Goal: Task Accomplishment & Management: Use online tool/utility

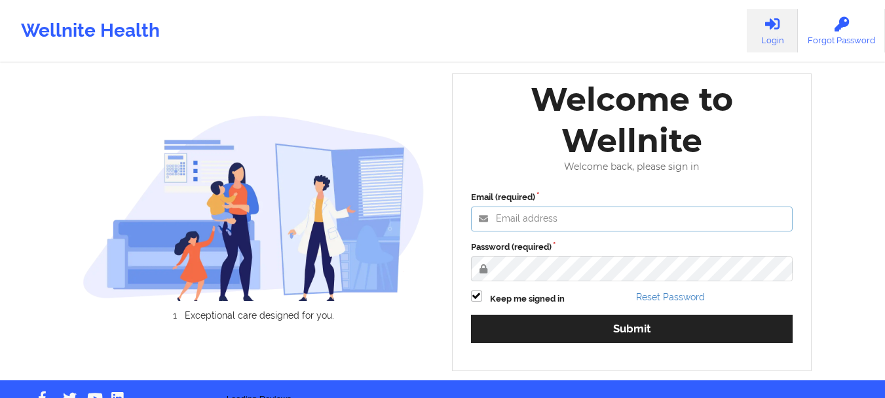
type input "[PERSON_NAME][EMAIL_ADDRESS][DOMAIN_NAME]"
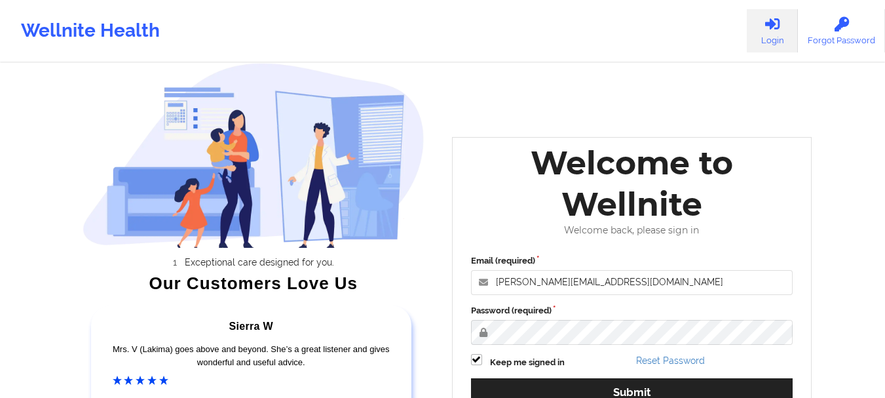
scroll to position [131, 0]
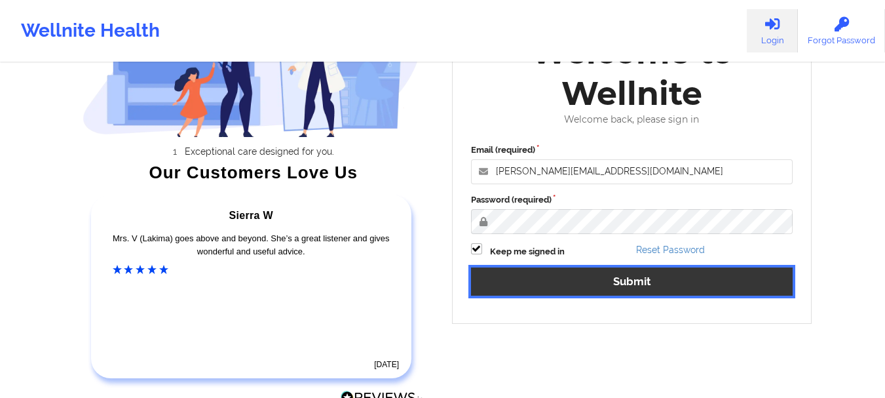
click at [608, 276] on button "Submit" at bounding box center [632, 281] width 322 height 28
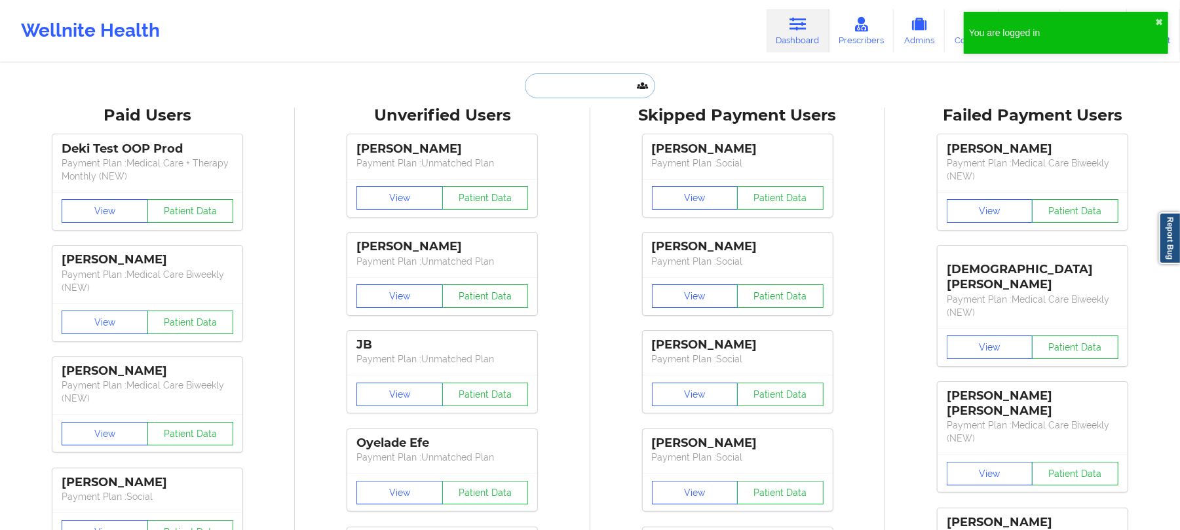
click at [600, 86] on input "text" at bounding box center [590, 85] width 130 height 25
paste input "[EMAIL_ADDRESS][DOMAIN_NAME]"
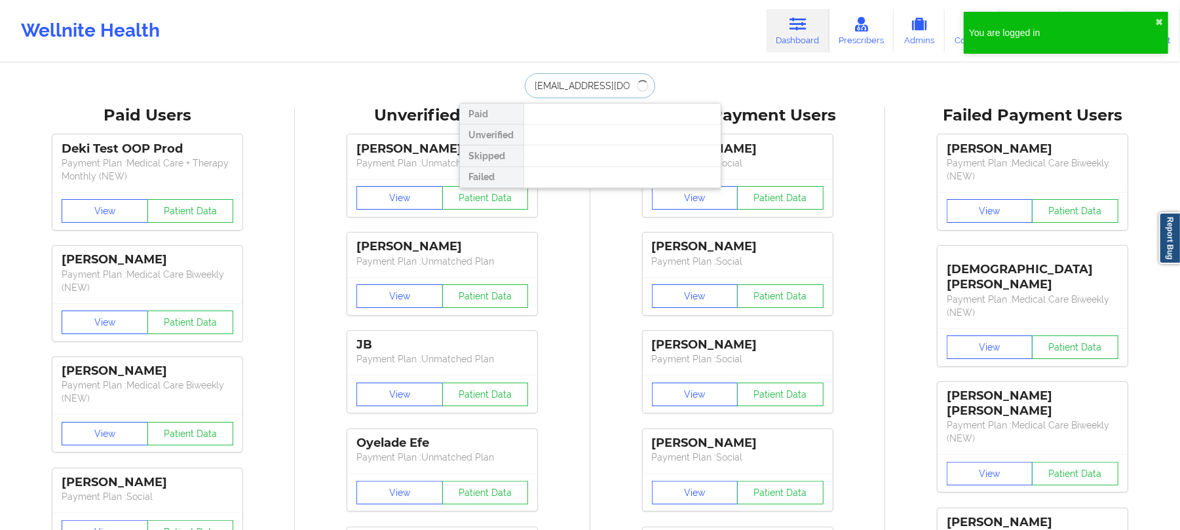
type input "[EMAIL_ADDRESS][DOMAIN_NAME]"
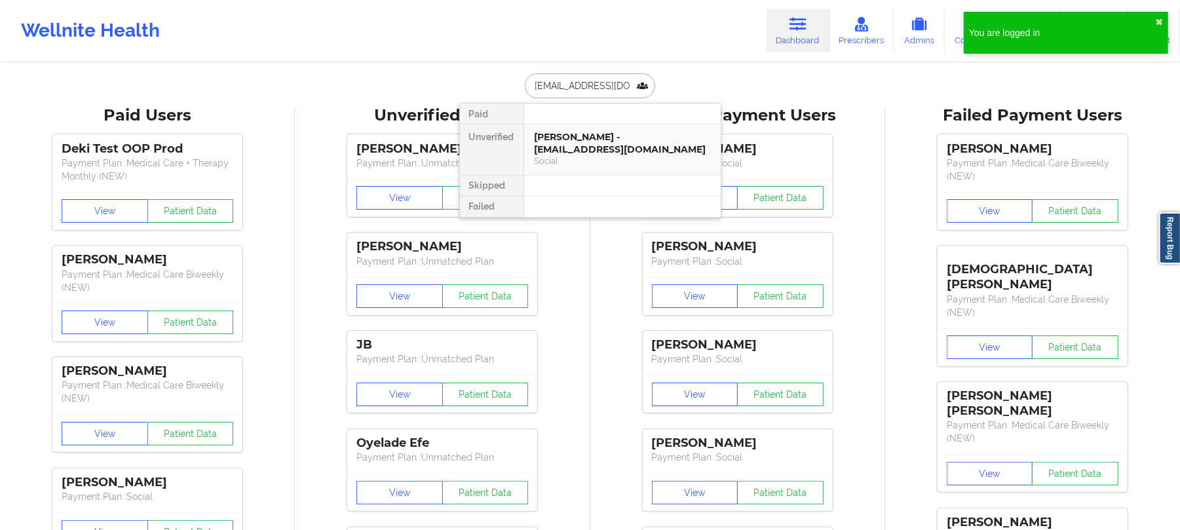
click at [621, 139] on div "[PERSON_NAME] - [EMAIL_ADDRESS][DOMAIN_NAME]" at bounding box center [622, 143] width 176 height 24
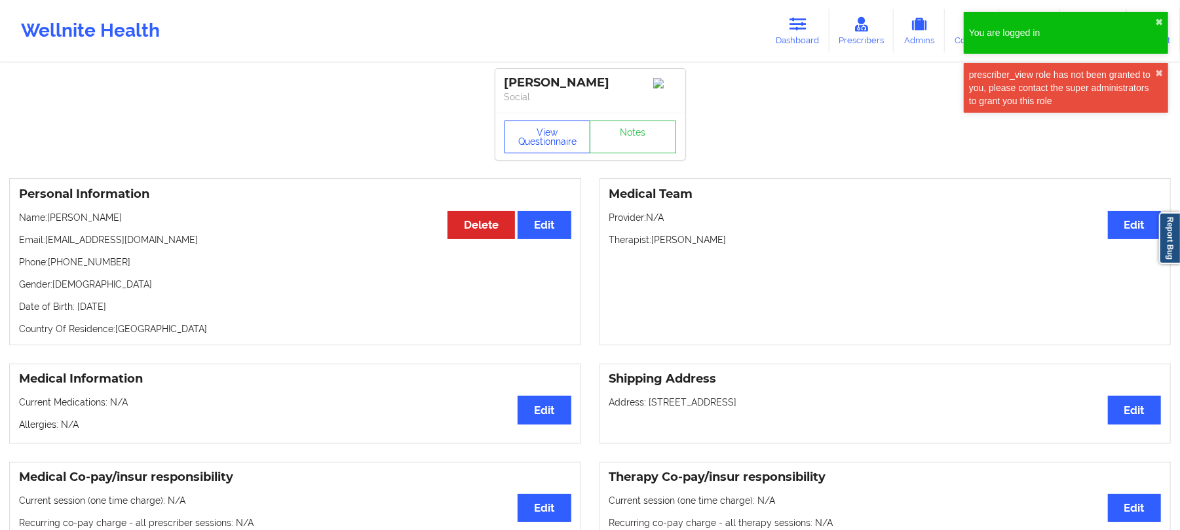
click at [553, 143] on button "View Questionnaire" at bounding box center [547, 137] width 86 height 33
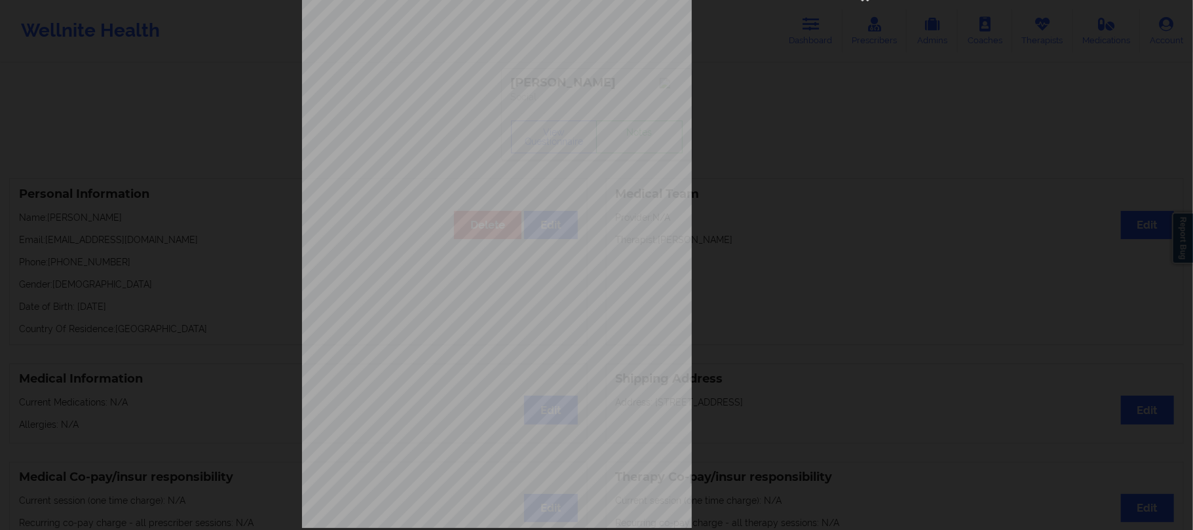
scroll to position [95, 0]
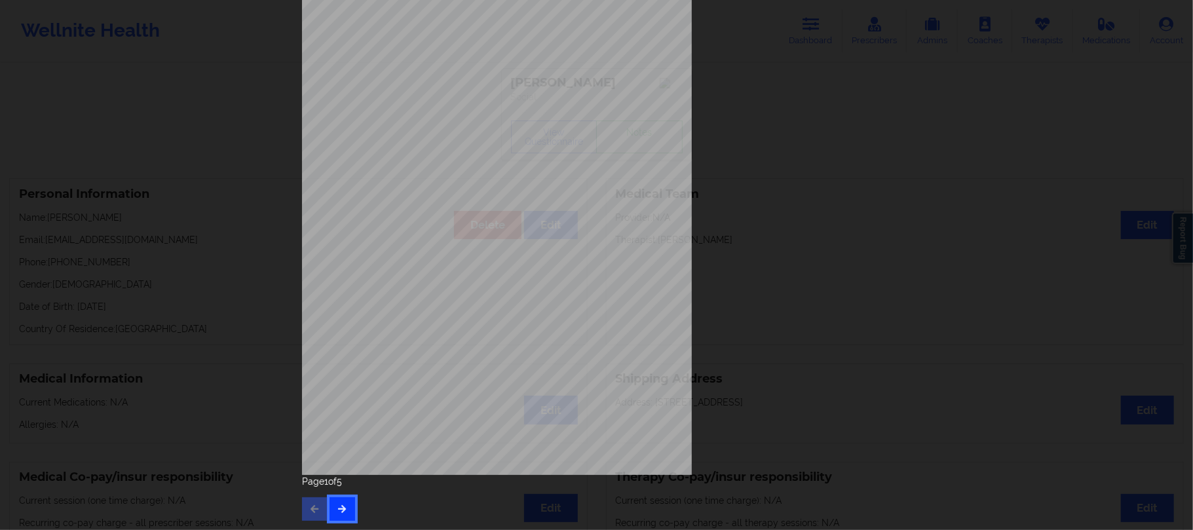
click at [341, 397] on button "button" at bounding box center [342, 509] width 26 height 24
click at [343, 397] on div "Feeling nervous, anxious, or on edge Not being able to stop or control worrying…" at bounding box center [597, 222] width 608 height 616
click at [337, 397] on icon "button" at bounding box center [342, 508] width 11 height 8
click at [347, 397] on button "button" at bounding box center [342, 509] width 26 height 24
